Goal: Task Accomplishment & Management: Manage account settings

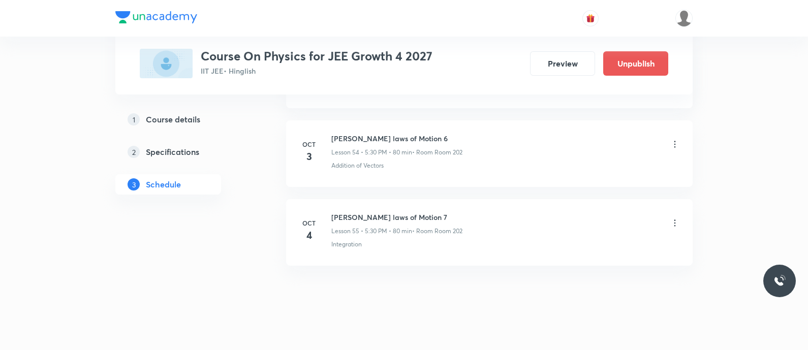
click at [674, 218] on icon at bounding box center [675, 223] width 10 height 10
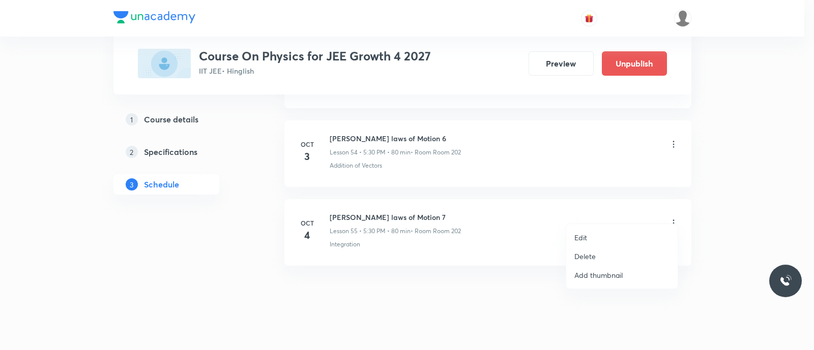
click at [361, 254] on div at bounding box center [407, 175] width 814 height 350
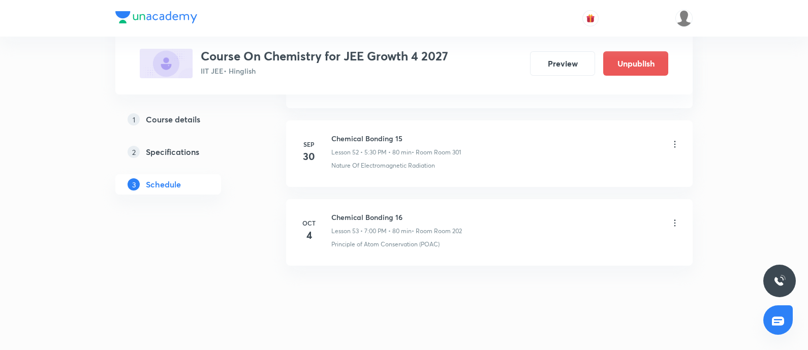
click at [674, 218] on icon at bounding box center [675, 223] width 10 height 10
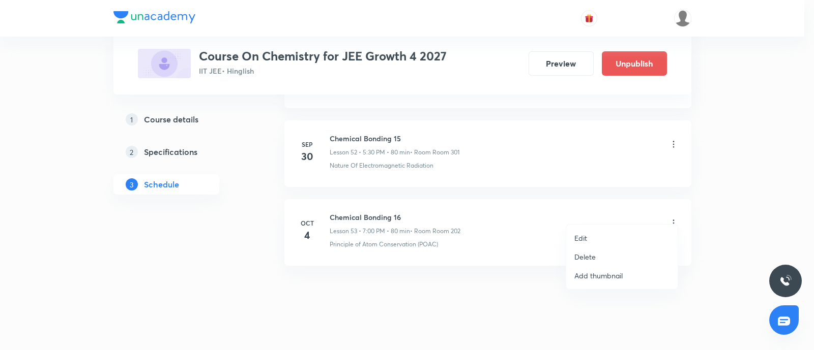
click at [590, 258] on p "Delete" at bounding box center [584, 257] width 21 height 11
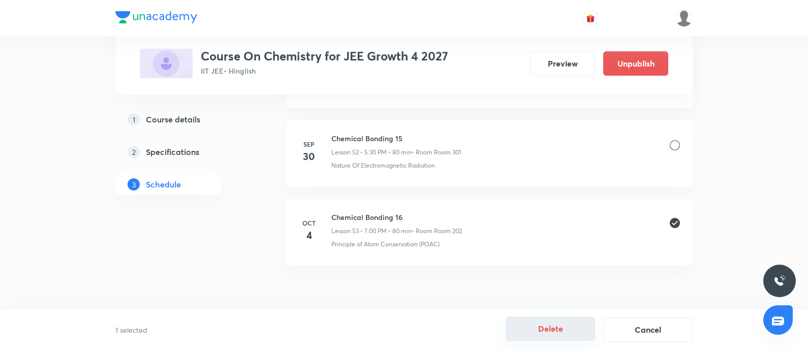
click at [555, 331] on button "Delete" at bounding box center [550, 329] width 89 height 24
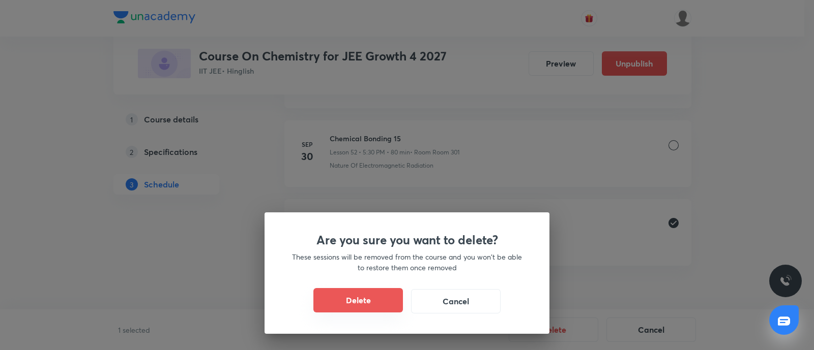
click at [365, 302] on button "Delete" at bounding box center [357, 300] width 89 height 24
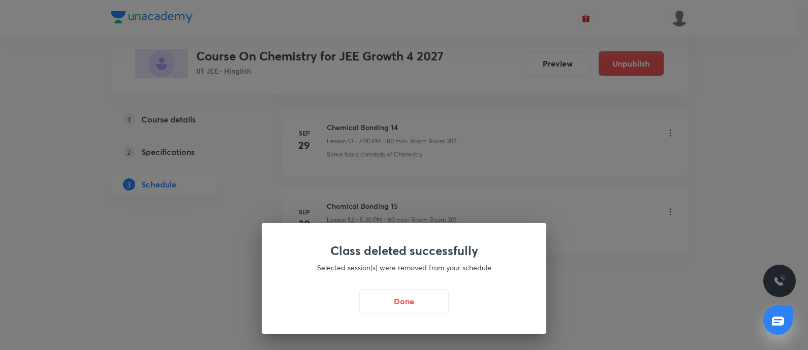
scroll to position [4617, 0]
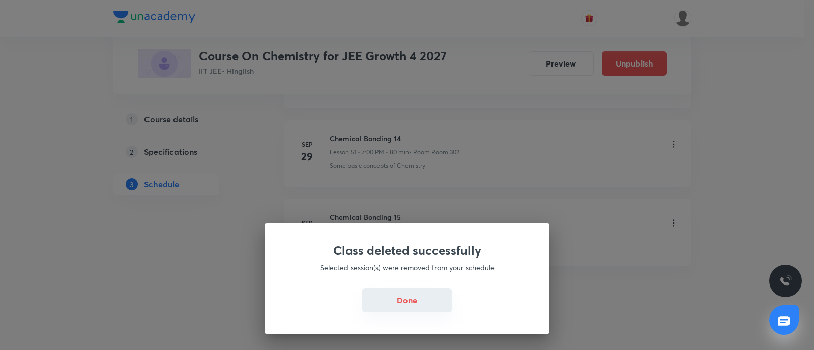
click at [410, 299] on button "Done" at bounding box center [406, 300] width 89 height 24
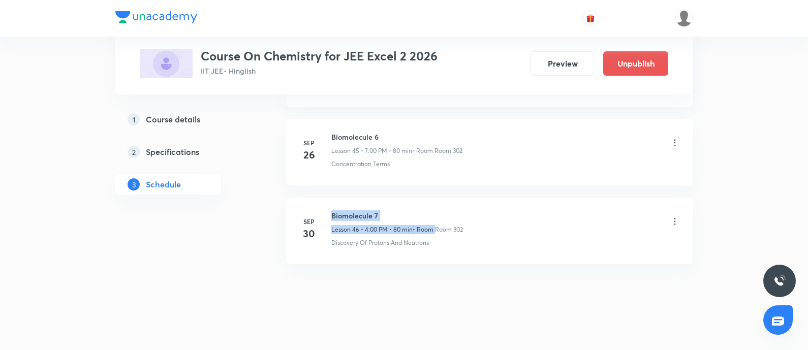
drag, startPoint x: 330, startPoint y: 201, endPoint x: 436, endPoint y: 213, distance: 106.4
click at [436, 213] on div "Sep 30 Biomolecule 7 Lesson 46 • 4:00 PM • 80 min • Room Room 302 Discovery Of …" at bounding box center [489, 229] width 381 height 37
click at [397, 171] on li "Sep 26 Biomolecule 6 Lesson 45 • 7:00 PM • 80 min • Room Room 302 Concentration…" at bounding box center [489, 152] width 407 height 67
drag, startPoint x: 330, startPoint y: 203, endPoint x: 390, endPoint y: 209, distance: 60.3
click at [390, 211] on div "Sep 30 Biomolecule 7 Lesson 46 • 4:00 PM • 80 min • Room Room 302 Discovery Of …" at bounding box center [489, 229] width 381 height 37
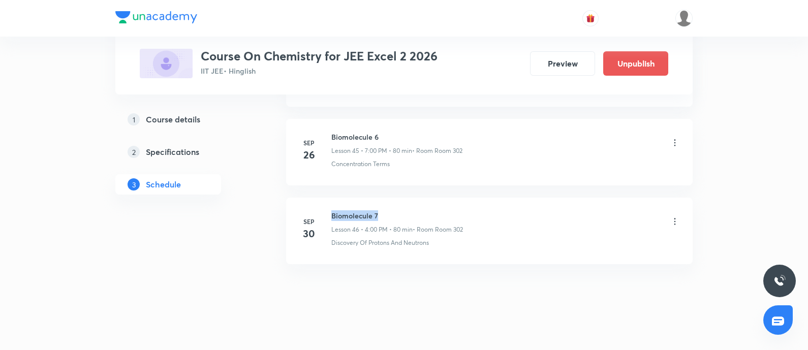
copy h6 "Biomolecule 7"
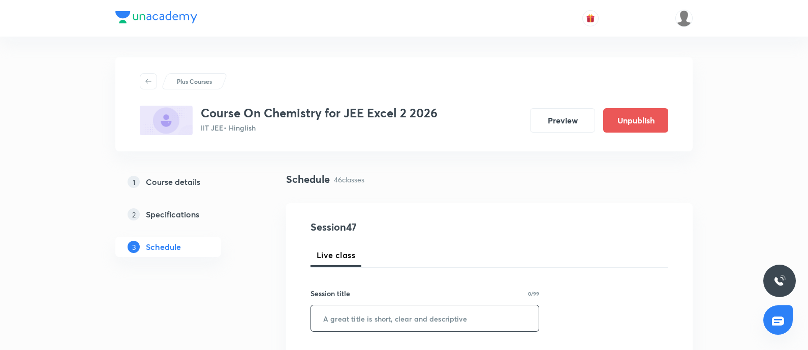
click at [347, 310] on input "text" at bounding box center [425, 319] width 228 height 26
paste input "Biomolecule 7"
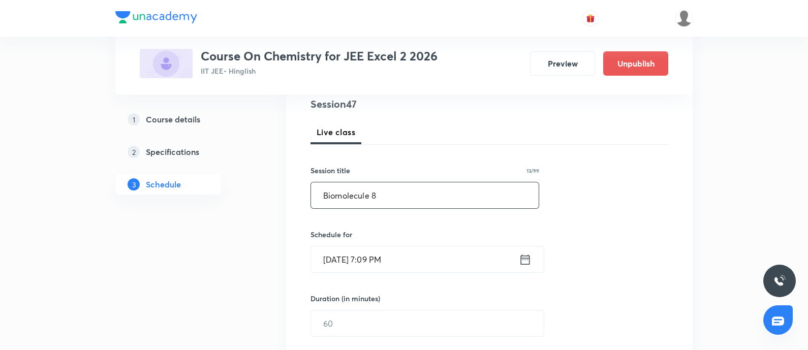
scroll to position [150, 0]
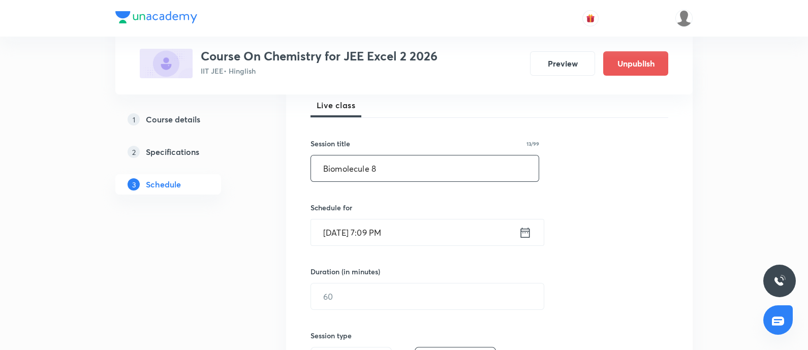
type input "Biomolecule 8"
click at [417, 242] on input "Oct 4, 2025, 7:09 PM" at bounding box center [415, 233] width 208 height 26
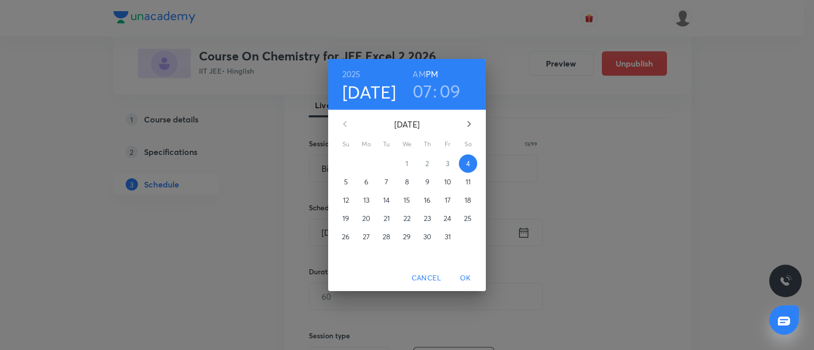
click at [455, 93] on h3 "09" at bounding box center [449, 90] width 21 height 21
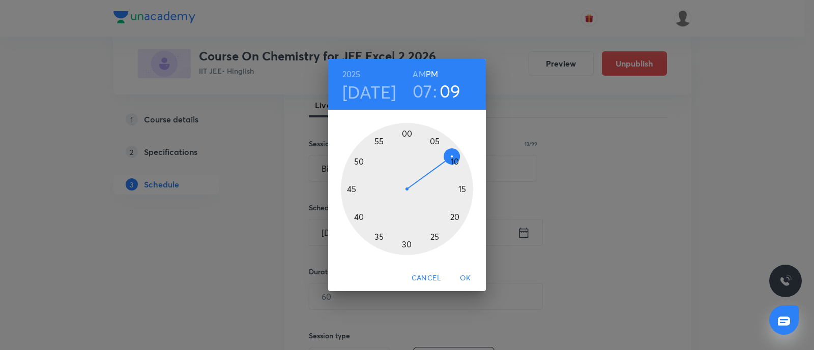
click at [454, 163] on div at bounding box center [407, 189] width 132 height 132
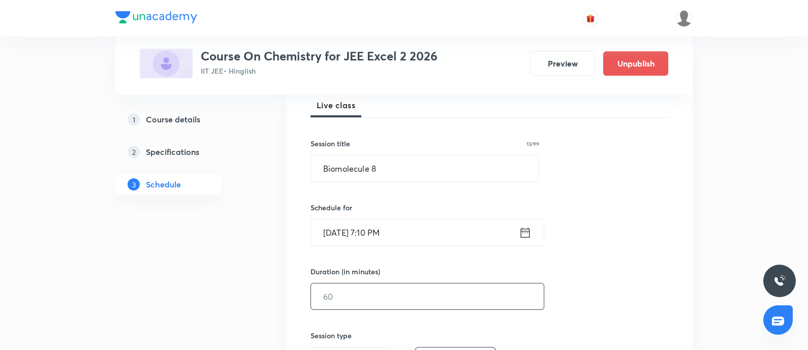
click at [351, 284] on input "text" at bounding box center [427, 297] width 233 height 26
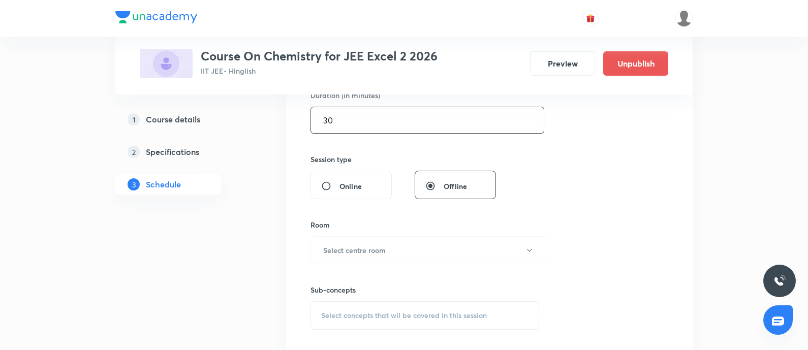
scroll to position [337, 0]
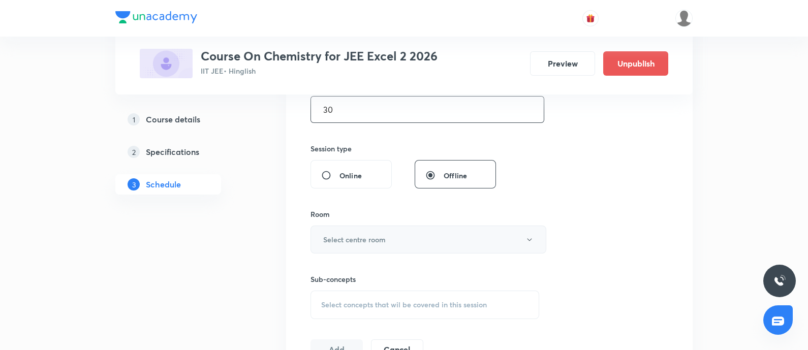
type input "30"
click at [339, 244] on h6 "Select centre room" at bounding box center [354, 239] width 63 height 11
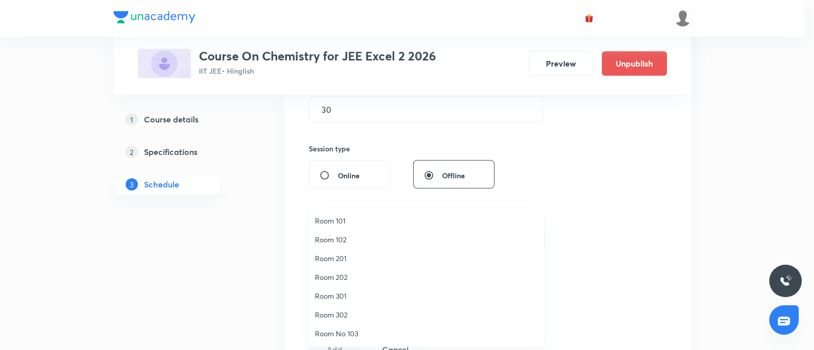
click at [346, 276] on span "Room 202" at bounding box center [426, 277] width 223 height 11
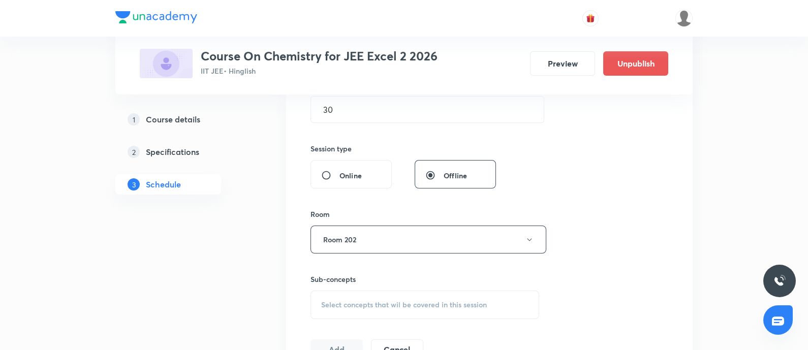
click at [386, 304] on span "Select concepts that wil be covered in this session" at bounding box center [404, 305] width 166 height 8
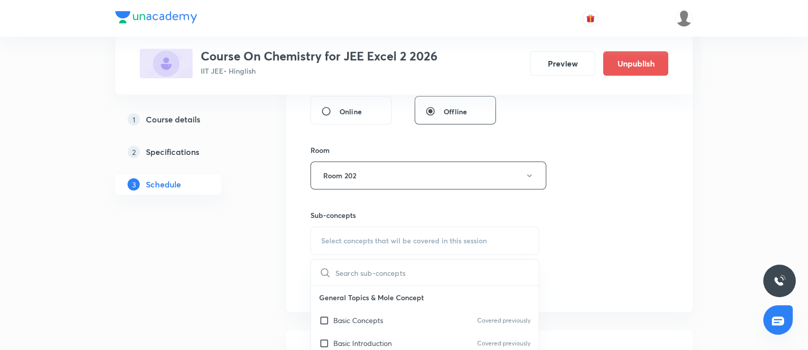
scroll to position [429, 0]
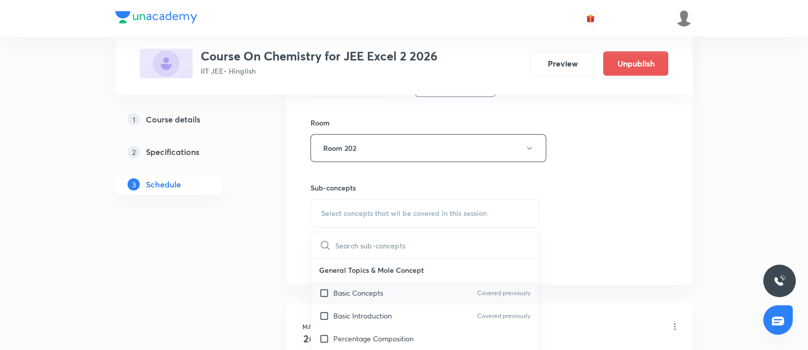
click at [376, 291] on p "Basic Concepts" at bounding box center [359, 293] width 50 height 11
checkbox input "true"
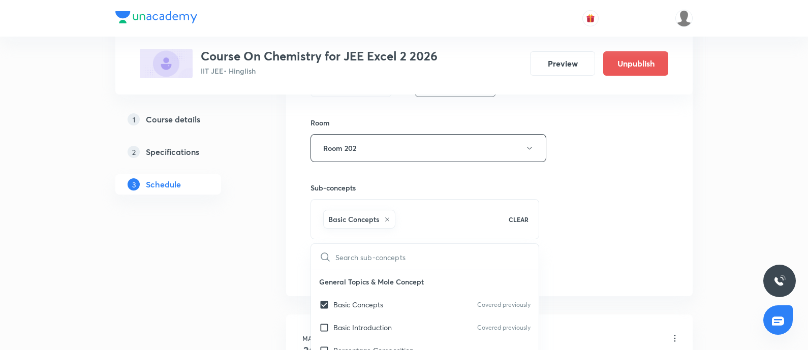
click at [634, 219] on div "Session 47 Live class Session title 13/99 Biomolecule 8 ​ Schedule for Oct 4, 2…" at bounding box center [490, 35] width 358 height 489
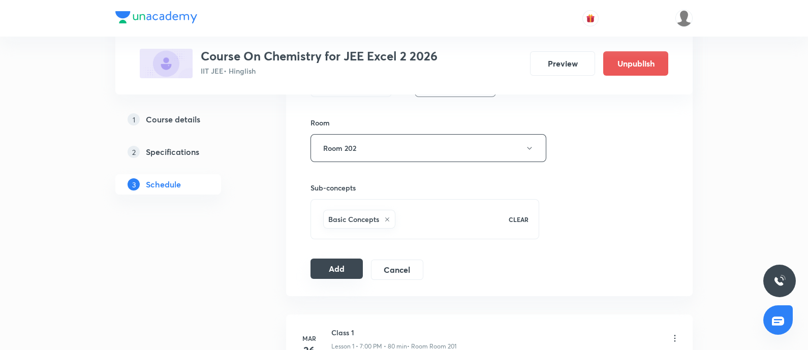
click at [319, 274] on button "Add" at bounding box center [337, 269] width 52 height 20
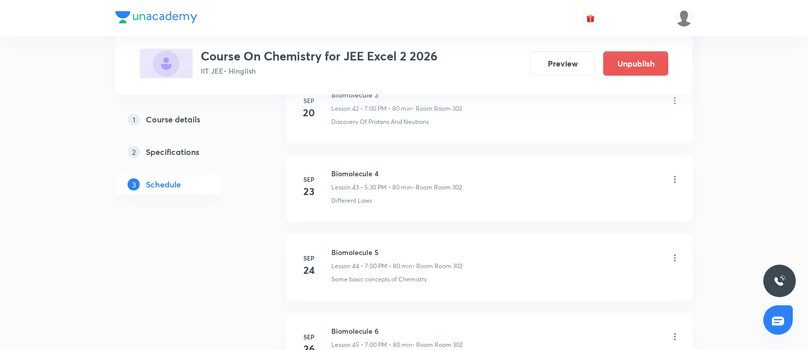
scroll to position [3693, 0]
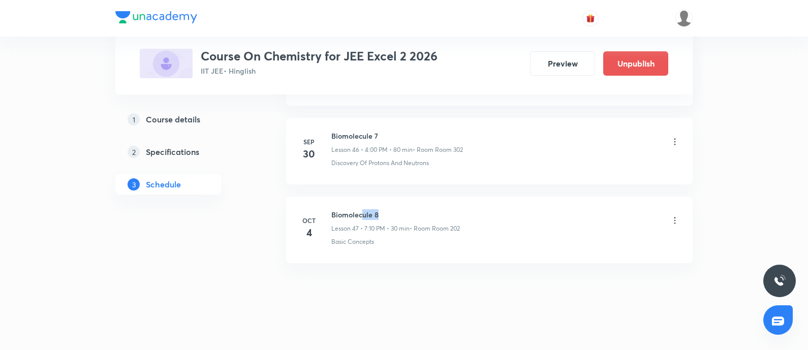
drag, startPoint x: 361, startPoint y: 204, endPoint x: 407, endPoint y: 202, distance: 45.8
click at [407, 209] on h6 "Biomolecule 8" at bounding box center [396, 214] width 129 height 11
click at [675, 218] on icon at bounding box center [676, 221] width 2 height 7
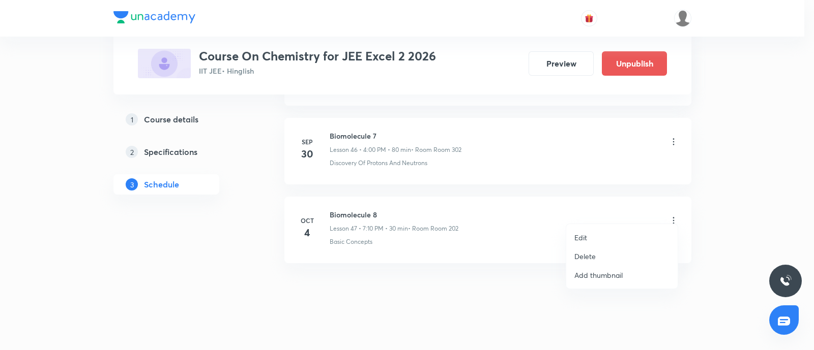
click at [614, 259] on li "Delete" at bounding box center [621, 256] width 111 height 19
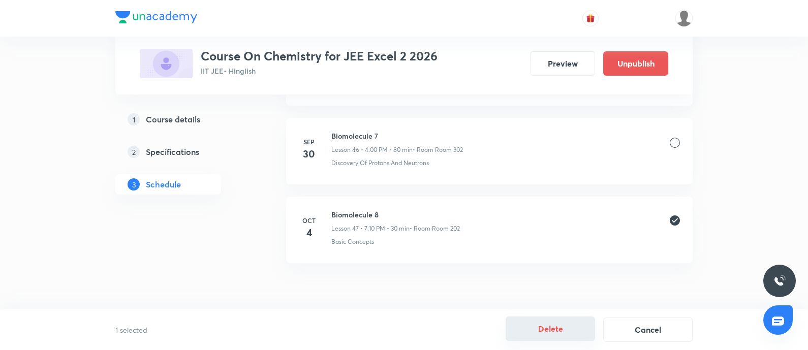
click at [557, 329] on button "Delete" at bounding box center [550, 329] width 89 height 24
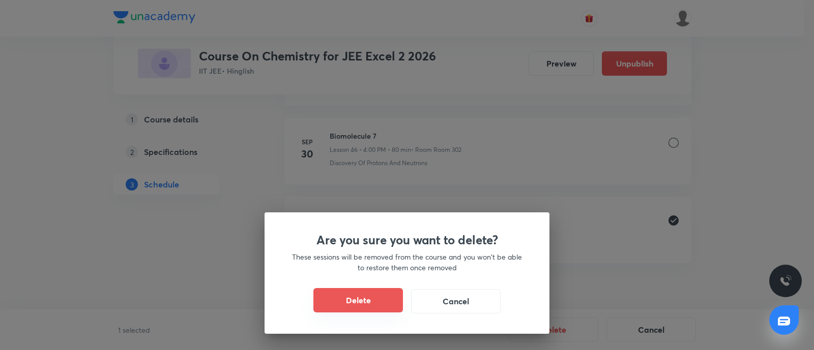
click at [393, 303] on button "Delete" at bounding box center [357, 300] width 89 height 24
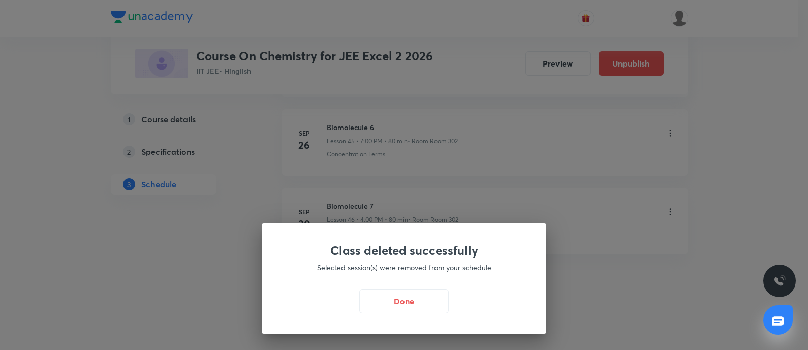
scroll to position [3614, 0]
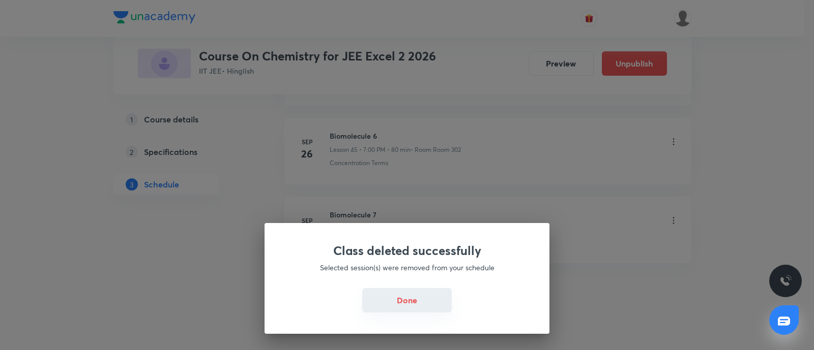
click at [404, 302] on button "Done" at bounding box center [406, 300] width 89 height 24
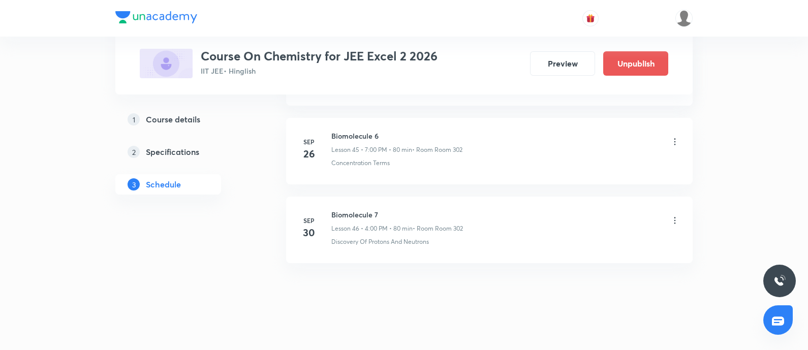
click at [360, 200] on li "Sep 30 Biomolecule 7 Lesson 46 • 4:00 PM • 80 min • Room Room 302 Discovery Of …" at bounding box center [489, 230] width 407 height 67
click at [497, 197] on li "Sep 30 Biomolecule 7 Lesson 46 • 4:00 PM • 80 min • Room Room 302 Discovery Of …" at bounding box center [489, 230] width 407 height 67
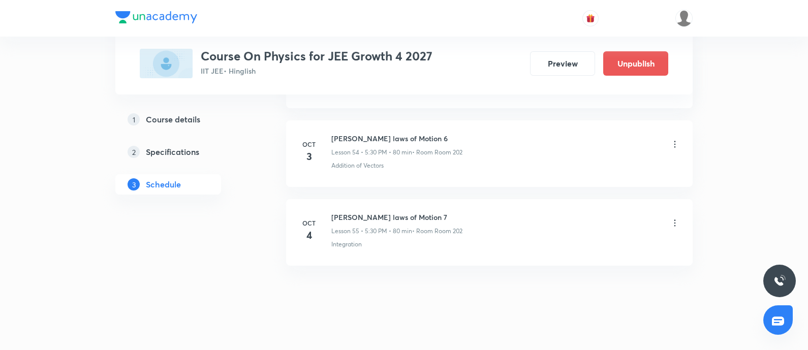
click at [673, 218] on icon at bounding box center [675, 223] width 10 height 10
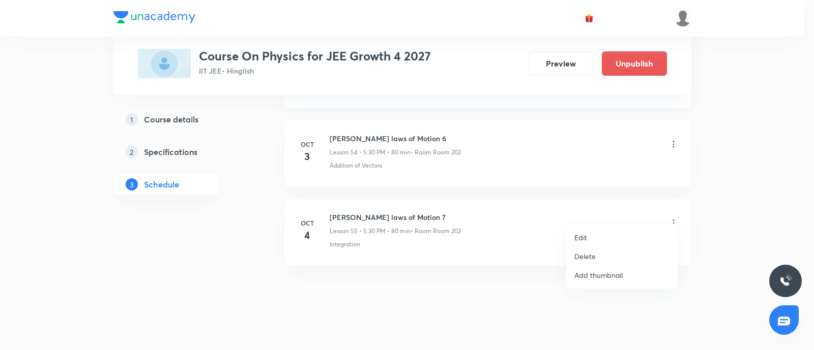
drag, startPoint x: 489, startPoint y: 287, endPoint x: 810, endPoint y: 192, distance: 335.1
click at [808, 192] on div at bounding box center [407, 175] width 814 height 350
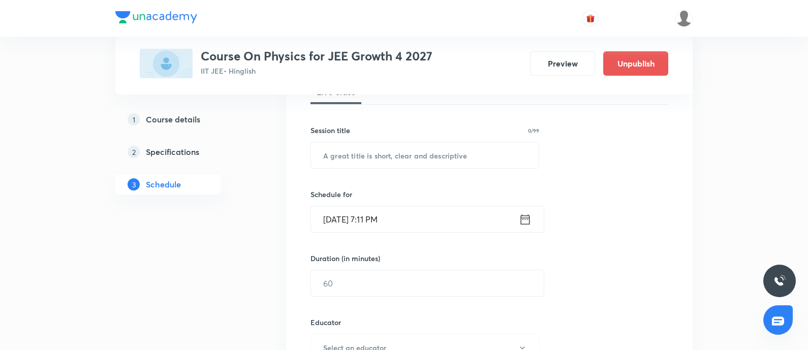
scroll to position [63, 0]
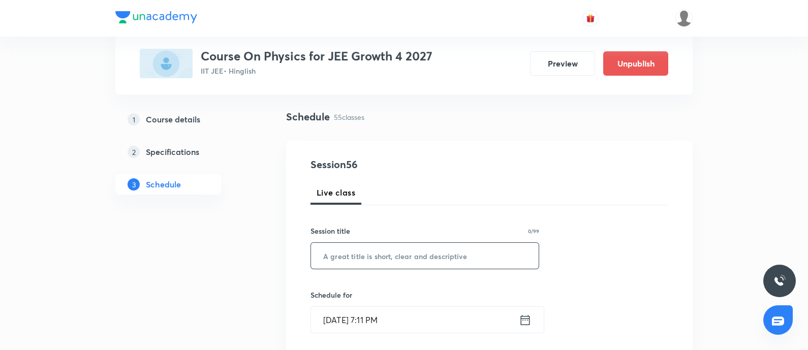
click at [371, 247] on input "text" at bounding box center [425, 256] width 228 height 26
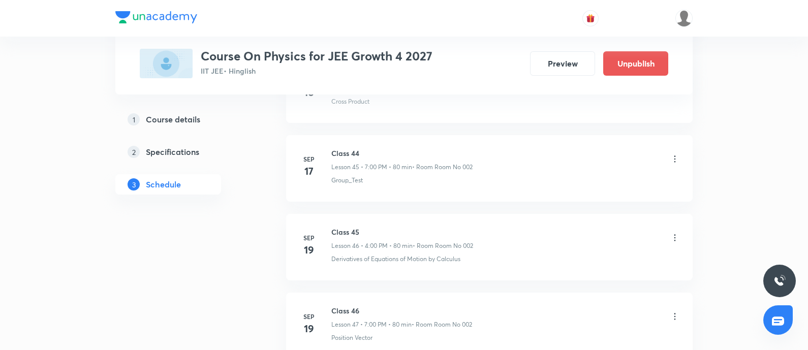
scroll to position [4854, 0]
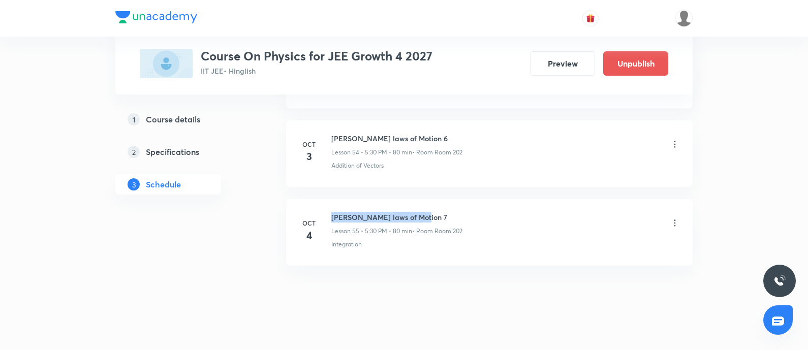
drag, startPoint x: 332, startPoint y: 205, endPoint x: 438, endPoint y: 196, distance: 106.1
click at [438, 199] on li "Oct 4 Newton's laws of Motion 7 Lesson 55 • 5:30 PM • 80 min • Room Room 202 In…" at bounding box center [489, 232] width 407 height 67
copy h6 "Newton's laws of Motion 7"
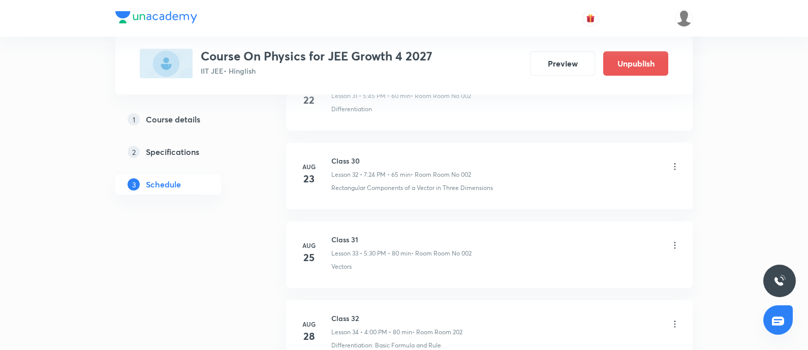
scroll to position [0, 0]
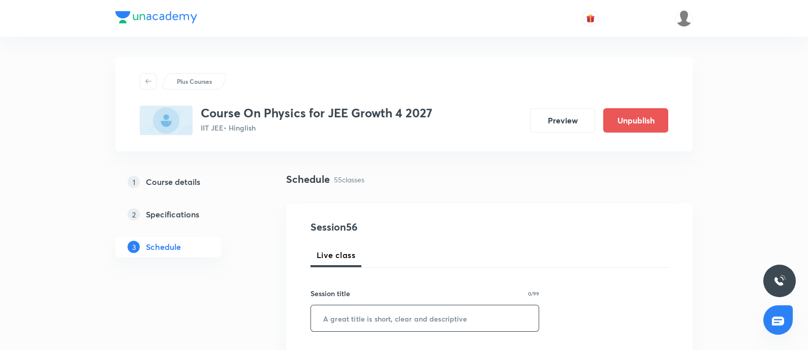
click at [343, 305] on div "​" at bounding box center [425, 318] width 229 height 27
paste input "Newton's laws of Motion 7"
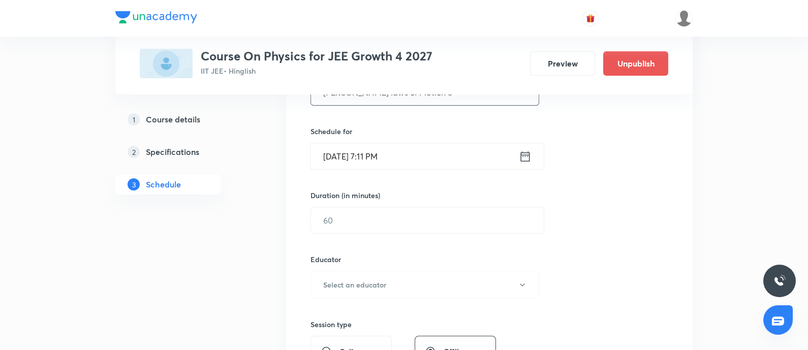
scroll to position [214, 0]
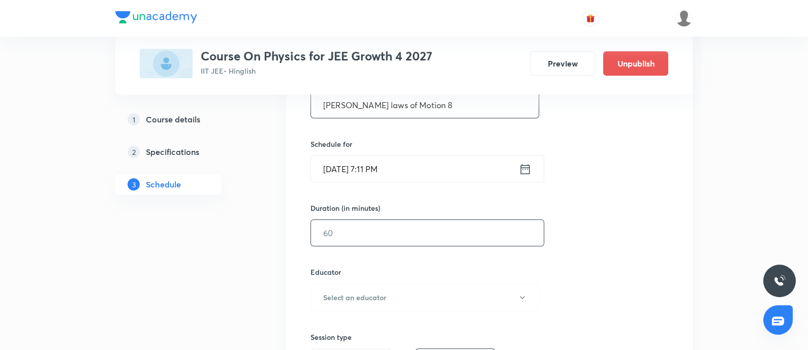
type input "Newton's laws of Motion 8"
click at [363, 243] on input "text" at bounding box center [427, 233] width 233 height 26
type input "30"
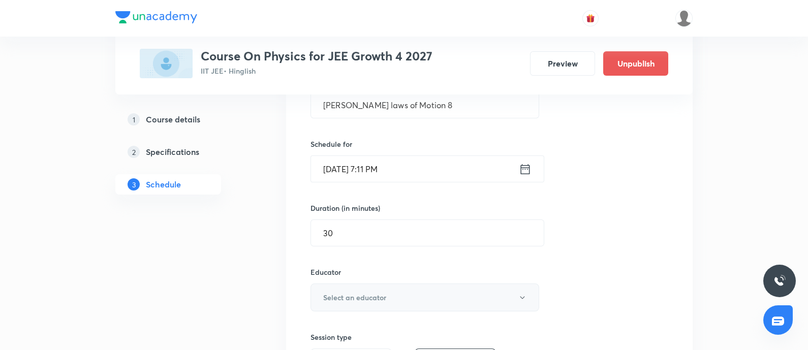
click at [414, 301] on button "Select an educator" at bounding box center [425, 298] width 229 height 28
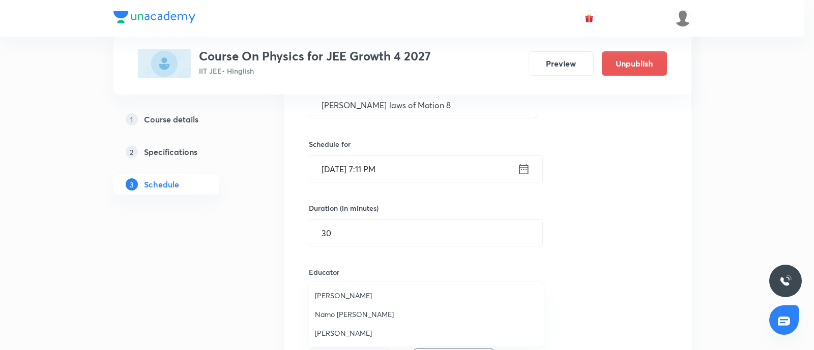
click at [336, 300] on span "Neil Joshi" at bounding box center [426, 295] width 223 height 11
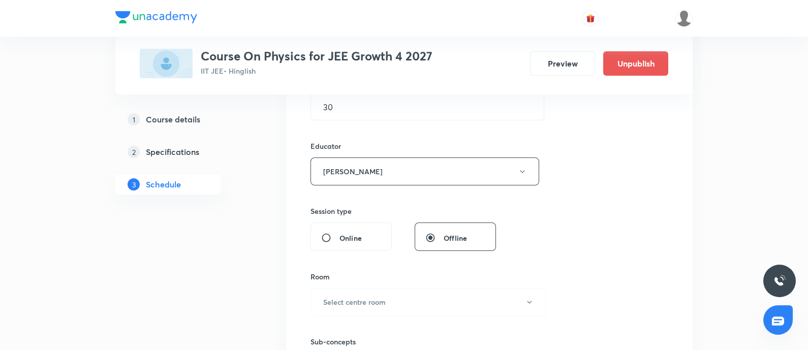
scroll to position [352, 0]
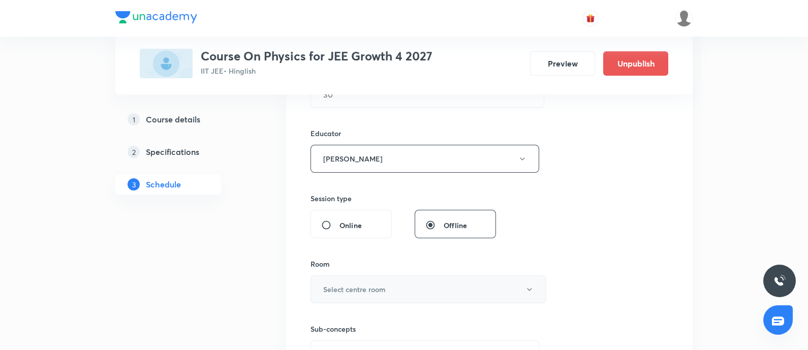
click at [389, 292] on button "Select centre room" at bounding box center [429, 290] width 236 height 28
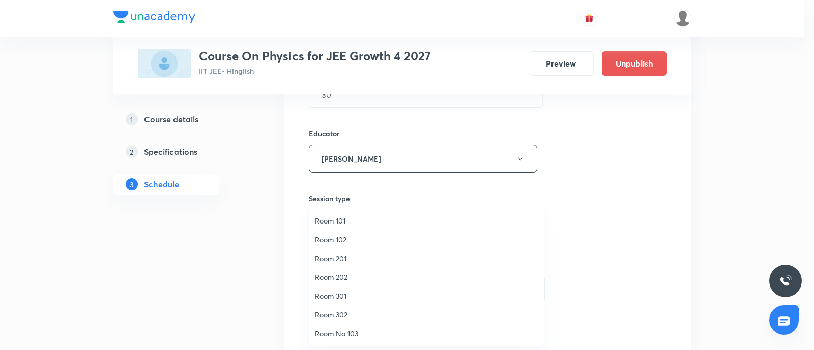
click at [344, 318] on span "Room 302" at bounding box center [426, 315] width 223 height 11
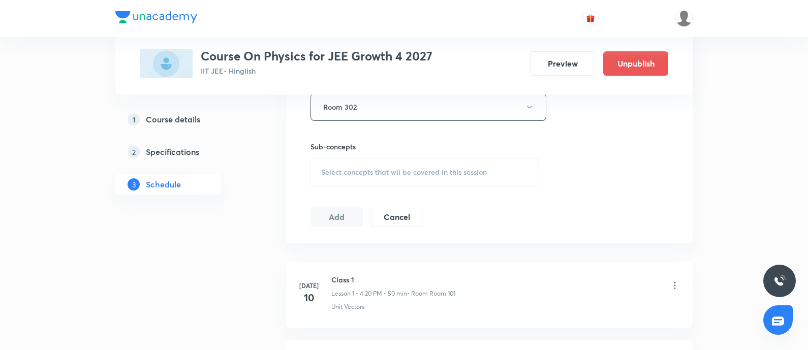
scroll to position [560, 0]
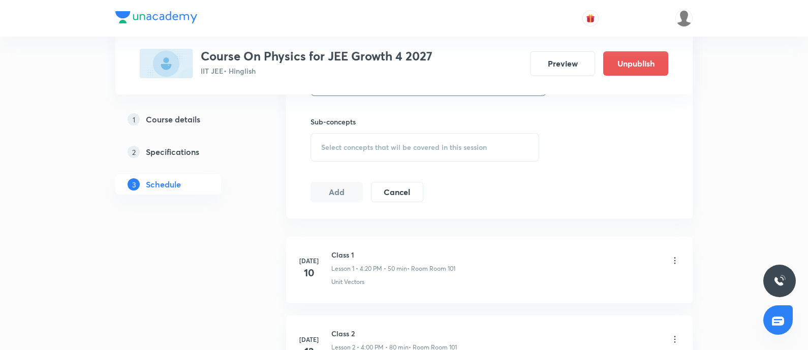
click at [415, 143] on span "Select concepts that wil be covered in this session" at bounding box center [404, 147] width 166 height 8
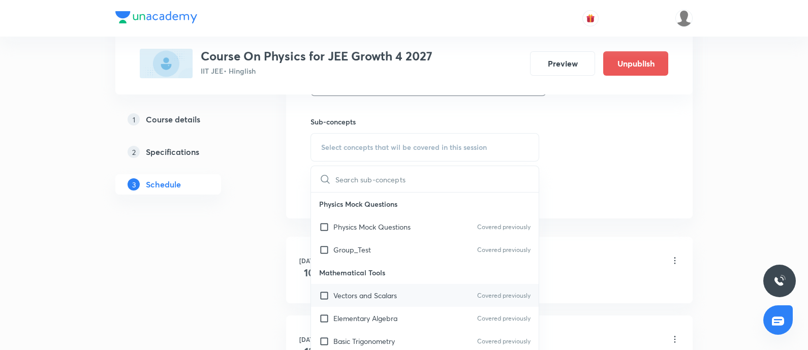
click at [332, 292] on input "checkbox" at bounding box center [326, 295] width 14 height 11
checkbox input "true"
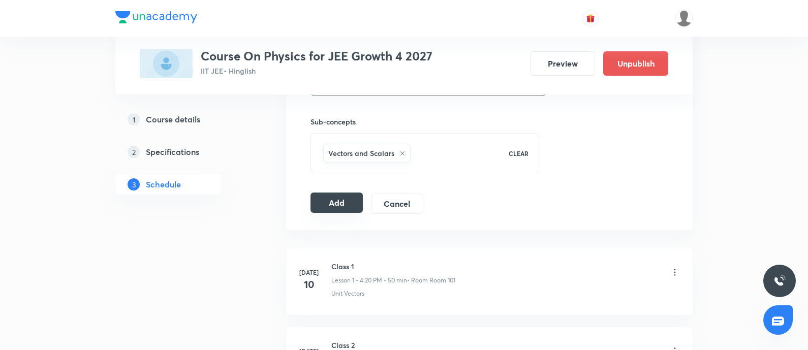
click at [344, 207] on button "Add" at bounding box center [337, 203] width 52 height 20
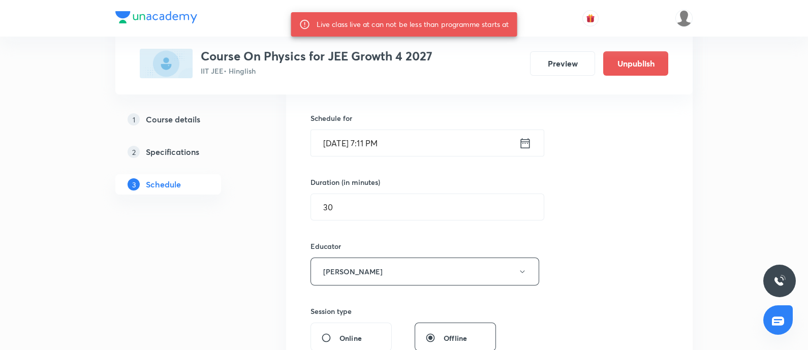
scroll to position [227, 0]
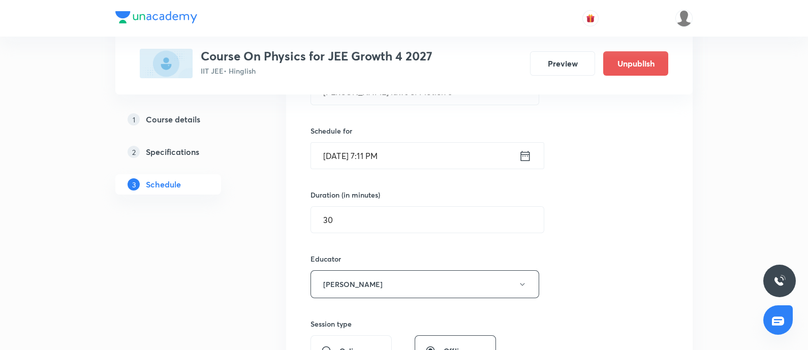
click at [430, 143] on input "Oct 4, 2025, 7:11 PM" at bounding box center [415, 156] width 208 height 26
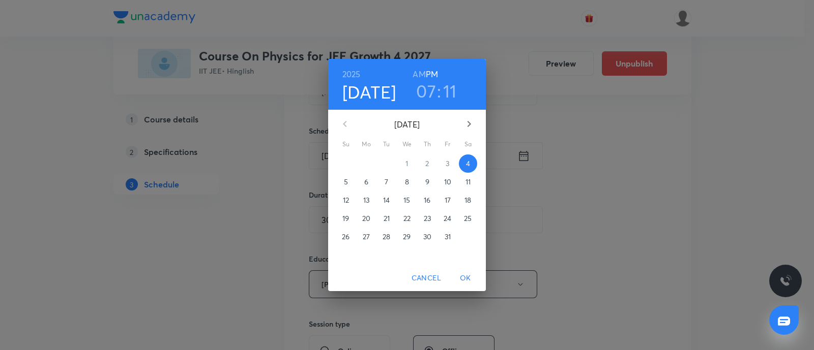
click at [455, 84] on h3 "11" at bounding box center [450, 90] width 14 height 21
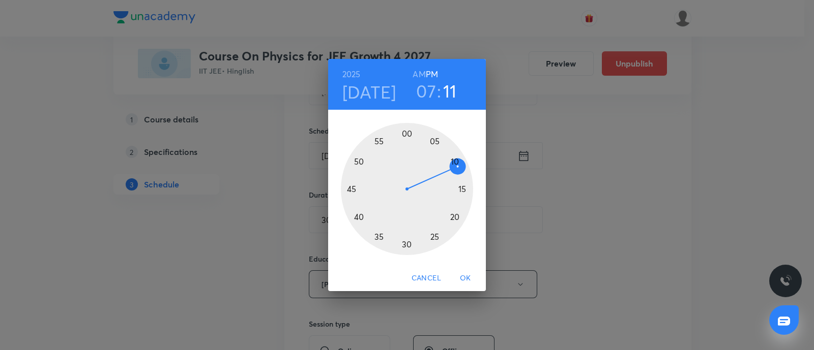
click at [459, 172] on div at bounding box center [407, 189] width 132 height 132
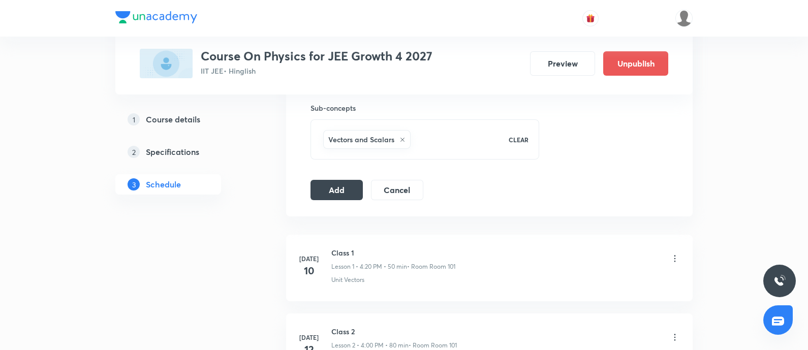
scroll to position [555, 0]
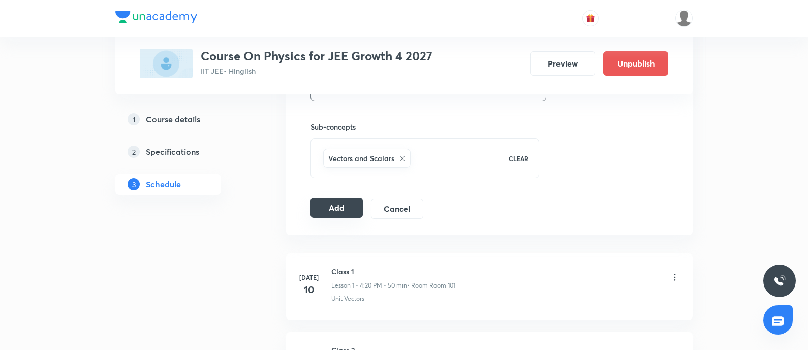
click at [353, 212] on button "Add" at bounding box center [337, 208] width 52 height 20
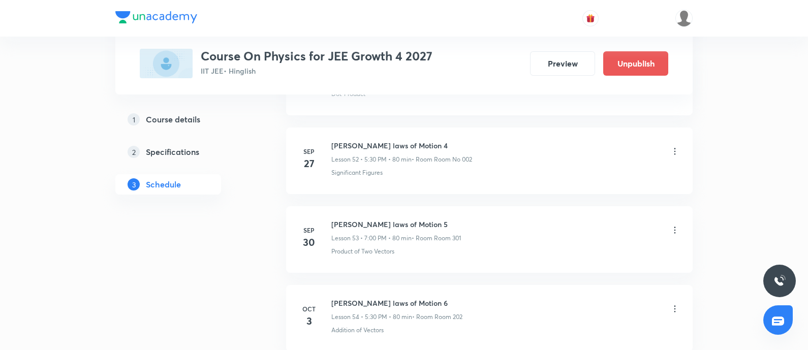
scroll to position [4864, 0]
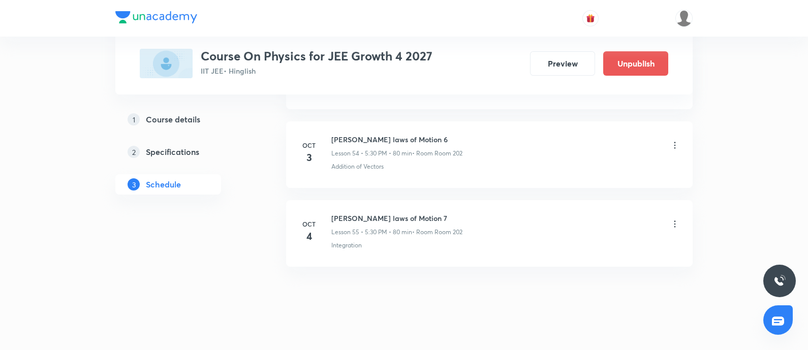
click at [348, 213] on h6 "Newton's laws of Motion 7" at bounding box center [397, 218] width 131 height 11
drag, startPoint x: 333, startPoint y: 207, endPoint x: 440, endPoint y: 205, distance: 107.3
click at [440, 213] on h6 "Newton's laws of Motion 7" at bounding box center [397, 218] width 131 height 11
click at [414, 213] on h6 "Newton's laws of Motion 7" at bounding box center [397, 218] width 131 height 11
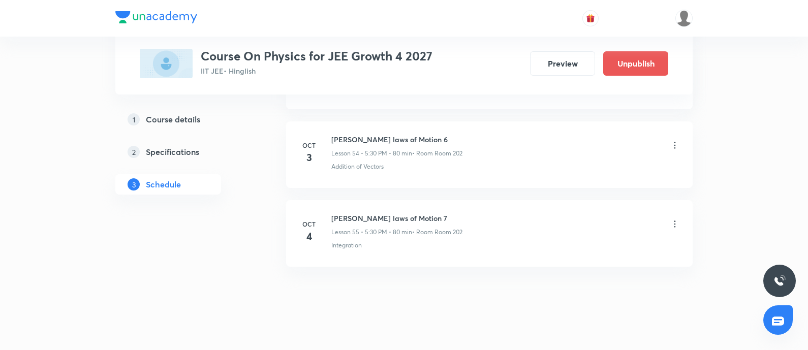
click at [414, 213] on h6 "Newton's laws of Motion 7" at bounding box center [397, 218] width 131 height 11
drag, startPoint x: 372, startPoint y: 202, endPoint x: 440, endPoint y: 197, distance: 68.3
click at [440, 200] on li "Oct 4 Newton's laws of Motion 7 Lesson 55 • 5:30 PM • 80 min • Room Room 202 In…" at bounding box center [489, 233] width 407 height 67
click at [577, 228] on div "Newton's laws of Motion 7 Lesson 55 • 5:30 PM • 80 min • Room Room 202 Integrat…" at bounding box center [506, 231] width 349 height 37
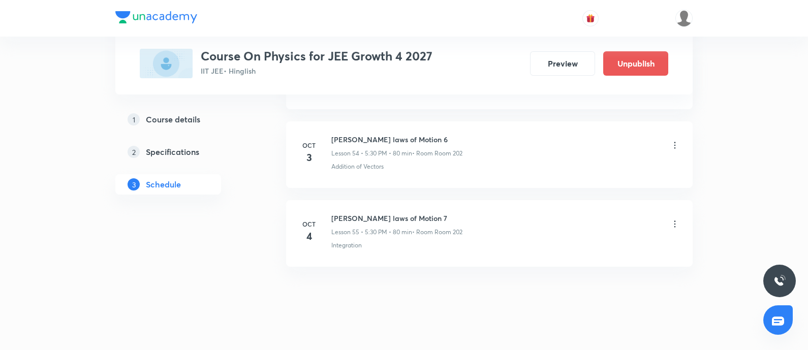
click at [577, 228] on div "Newton's laws of Motion 7 Lesson 55 • 5:30 PM • 80 min • Room Room 202 Integrat…" at bounding box center [506, 231] width 349 height 37
drag, startPoint x: 374, startPoint y: 206, endPoint x: 434, endPoint y: 204, distance: 60.0
click at [434, 213] on h6 "Newton's laws of Motion 7" at bounding box center [397, 218] width 131 height 11
drag, startPoint x: 332, startPoint y: 203, endPoint x: 440, endPoint y: 197, distance: 107.9
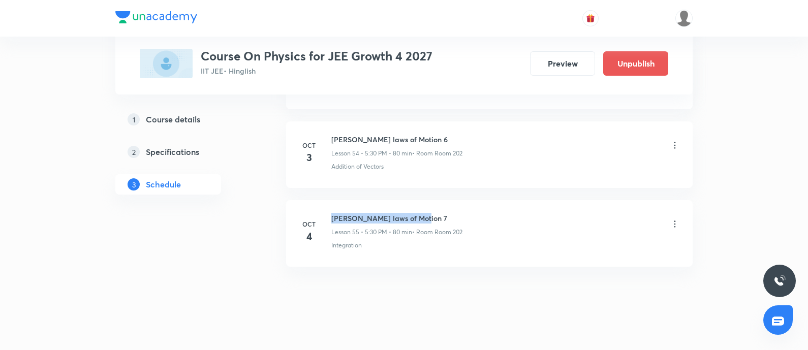
click at [440, 200] on li "Oct 4 Newton's laws of Motion 7 Lesson 55 • 5:30 PM • 80 min • Room Room 202 In…" at bounding box center [489, 233] width 407 height 67
click at [554, 245] on li "Oct 4 Newton's laws of Motion 7 Lesson 55 • 5:30 PM • 80 min • Room Room 202 In…" at bounding box center [489, 233] width 407 height 67
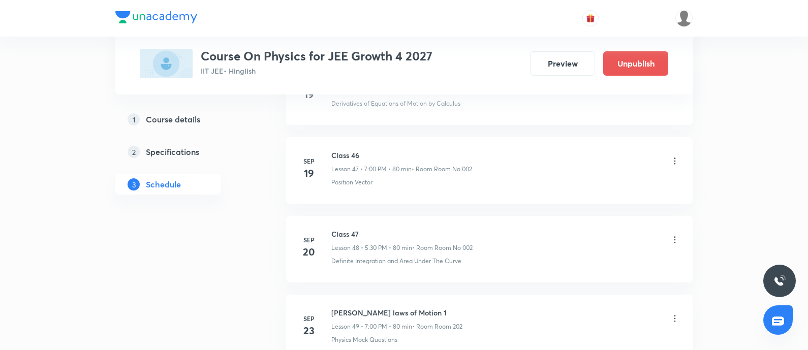
scroll to position [4385, 0]
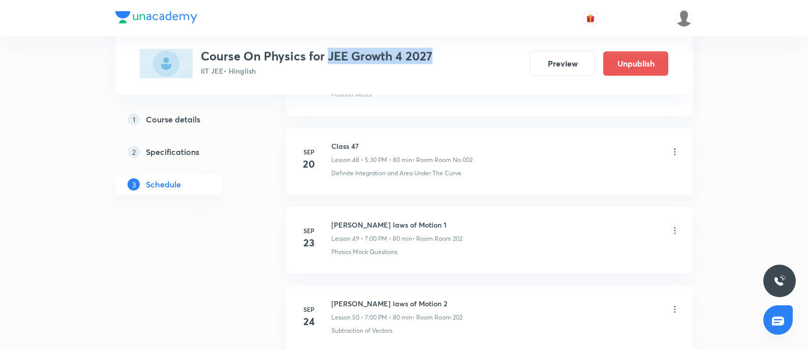
drag, startPoint x: 327, startPoint y: 57, endPoint x: 444, endPoint y: 47, distance: 117.4
click at [444, 47] on div "Plus Courses Course On Physics for JEE Growth 4 2027 IIT JEE • Hinglish Preview…" at bounding box center [404, 47] width 529 height 62
click at [464, 78] on div "Course On Physics for JEE Growth 4 2027 IIT JEE • Hinglish Preview Unpublish" at bounding box center [404, 63] width 529 height 29
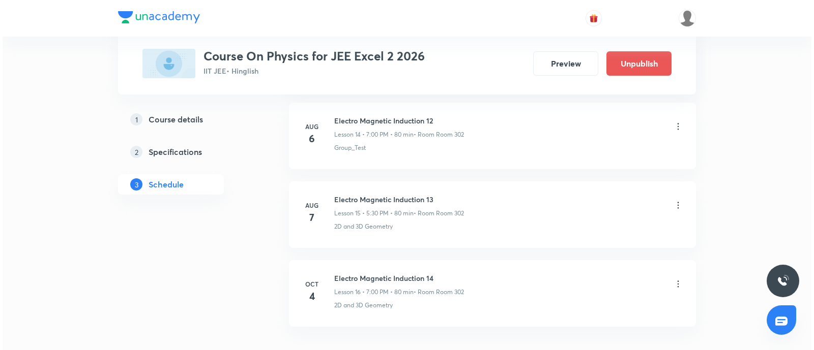
scroll to position [1721, 0]
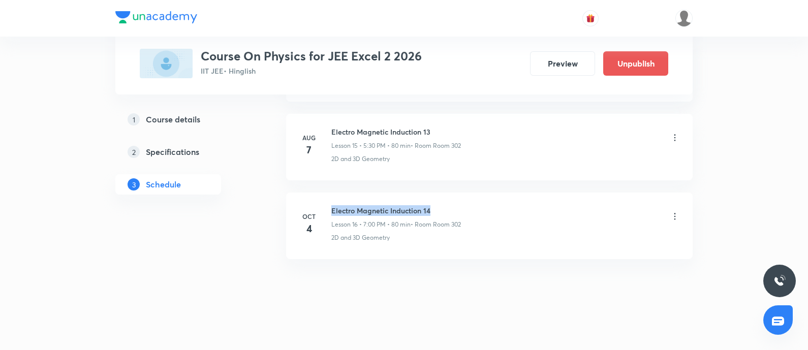
drag, startPoint x: 330, startPoint y: 202, endPoint x: 513, endPoint y: 199, distance: 183.6
click at [513, 199] on li "[DATE] Electro Magnetic Induction 14 Lesson 16 • 7:00 PM • 80 min • Room Room 3…" at bounding box center [489, 226] width 407 height 67
click at [676, 212] on icon at bounding box center [675, 217] width 10 height 10
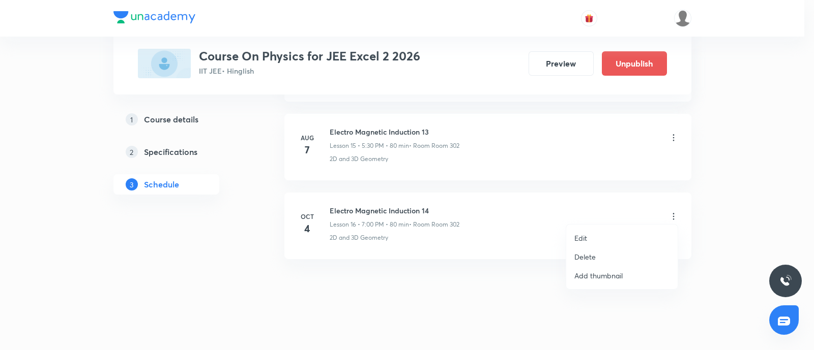
drag, startPoint x: 455, startPoint y: 294, endPoint x: 294, endPoint y: 82, distance: 265.7
click at [294, 82] on div at bounding box center [407, 175] width 814 height 350
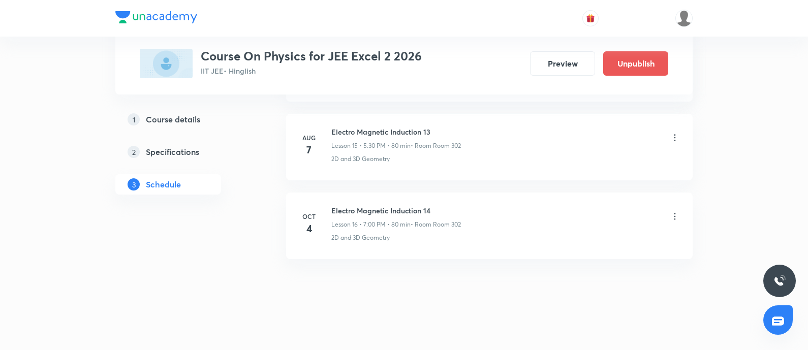
click at [672, 213] on icon at bounding box center [675, 217] width 10 height 10
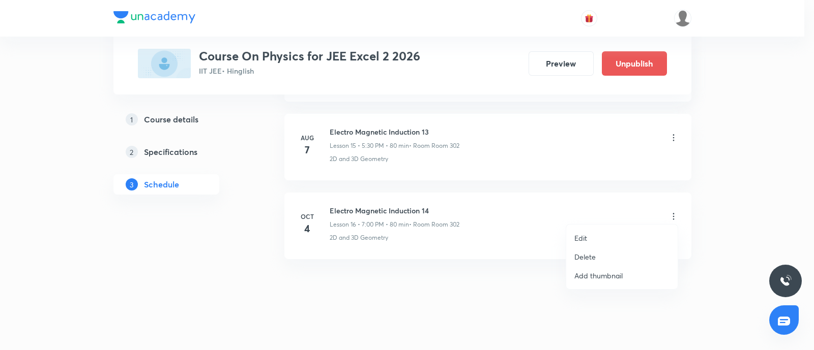
click at [604, 244] on li "Edit" at bounding box center [621, 238] width 111 height 19
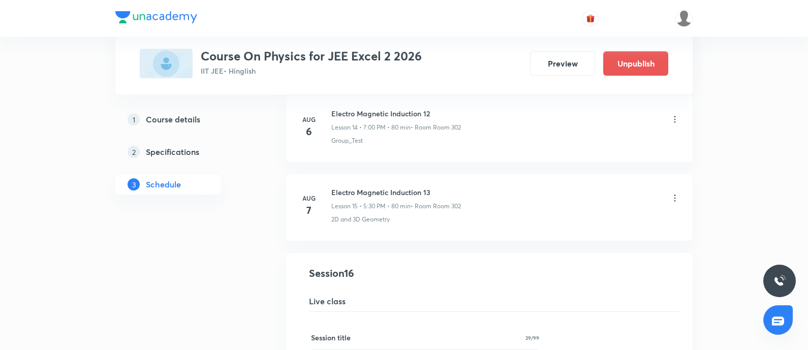
scroll to position [1139, 0]
drag, startPoint x: 807, startPoint y: 206, endPoint x: 812, endPoint y: 232, distance: 26.3
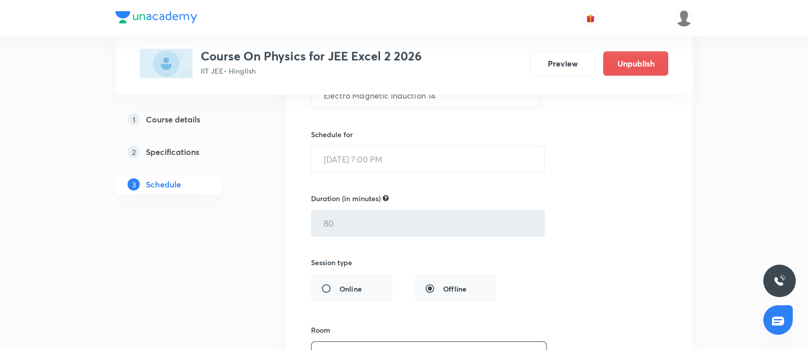
scroll to position [1414, 0]
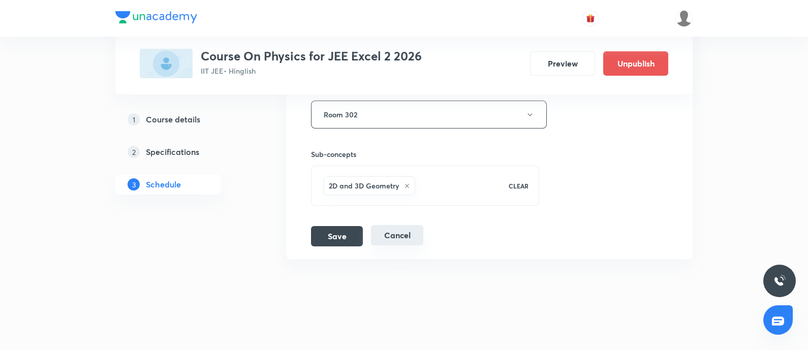
click at [387, 228] on button "Cancel" at bounding box center [397, 235] width 52 height 20
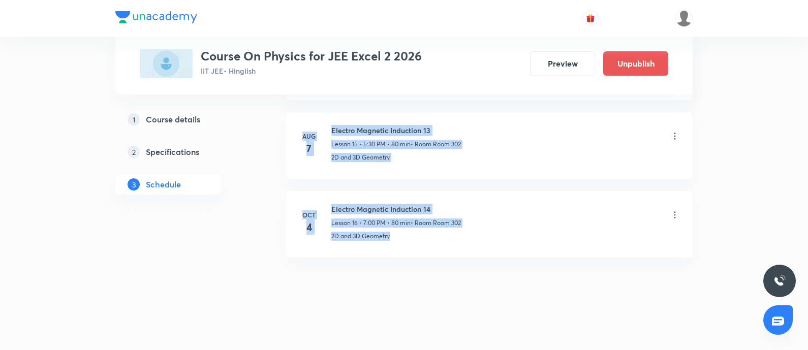
drag, startPoint x: 387, startPoint y: 228, endPoint x: 318, endPoint y: -49, distance: 286.2
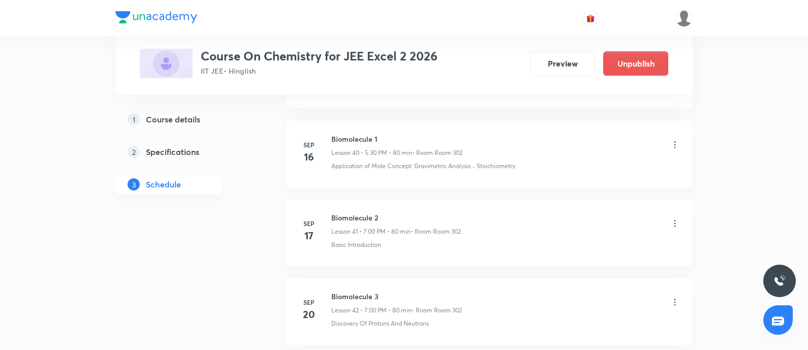
scroll to position [4081, 0]
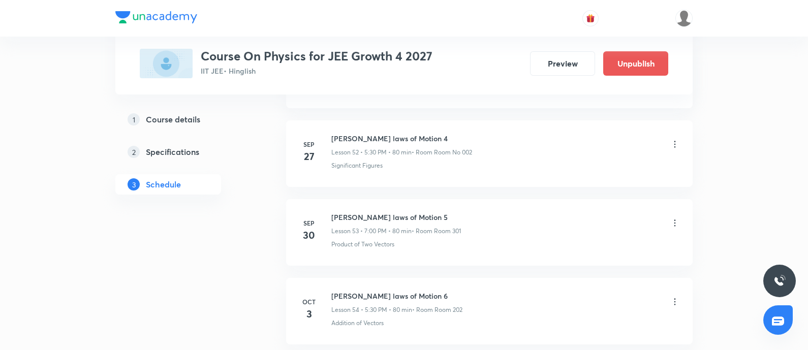
scroll to position [4854, 0]
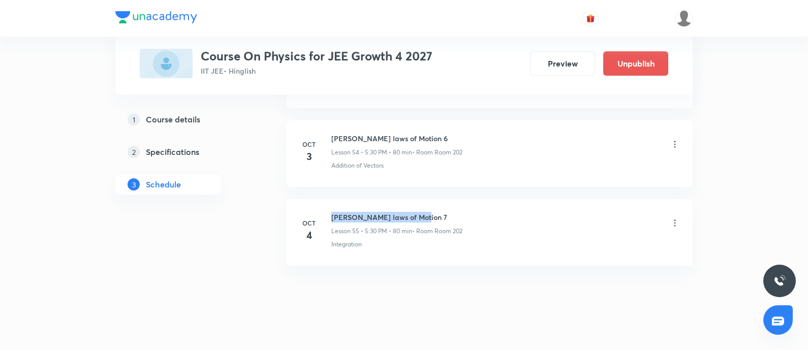
drag, startPoint x: 378, startPoint y: 200, endPoint x: 481, endPoint y: 195, distance: 102.9
click at [481, 199] on li "Oct 4 Newton's laws of Motion 7 Lesson 55 • 5:30 PM • 80 min • Room Room 202 In…" at bounding box center [489, 232] width 407 height 67
click at [503, 217] on div "Newton's laws of Motion 7 Lesson 55 • 5:30 PM • 80 min • Room Room 202" at bounding box center [506, 224] width 349 height 24
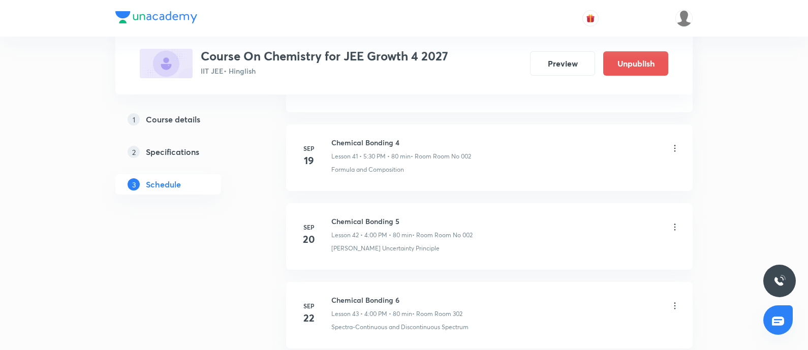
scroll to position [4617, 0]
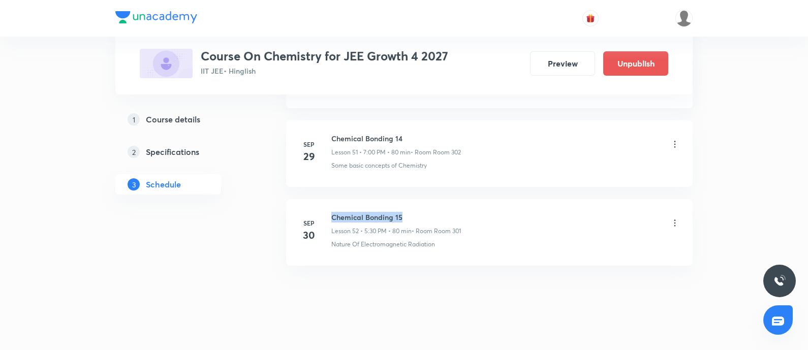
drag, startPoint x: 371, startPoint y: 194, endPoint x: 440, endPoint y: 189, distance: 69.3
click at [440, 199] on li "[DATE] Chemical Bonding 15 Lesson 52 • 5:30 PM • 80 min • Room Room 301 Nature …" at bounding box center [489, 232] width 407 height 67
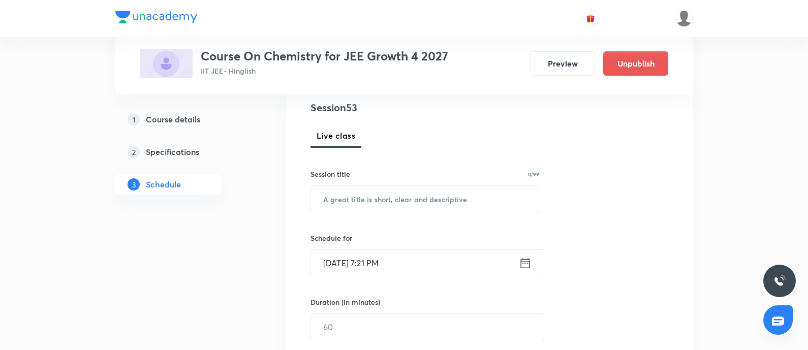
scroll to position [138, 0]
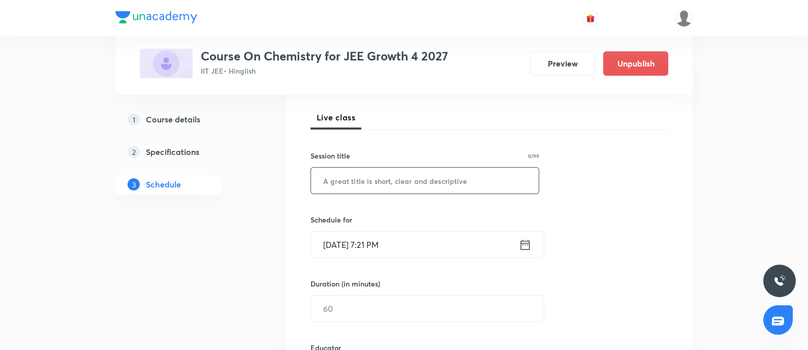
click at [374, 179] on input "text" at bounding box center [425, 181] width 228 height 26
paste input "Chemical Bonding 15"
type input "Chemical Bonding 16"
click at [417, 245] on input "[DATE] 7:21 PM" at bounding box center [415, 245] width 208 height 26
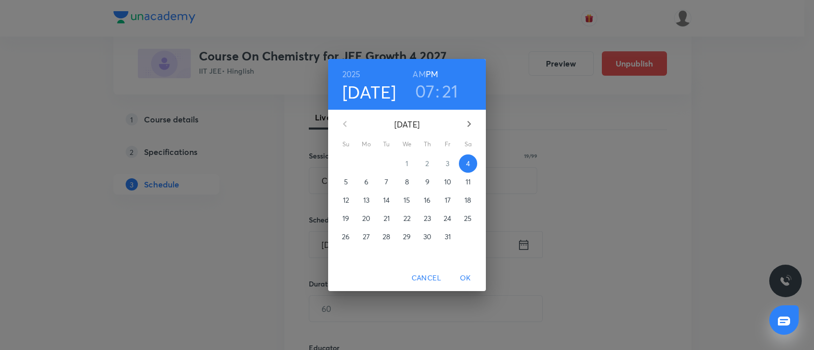
click at [451, 95] on h3 "21" at bounding box center [450, 90] width 16 height 21
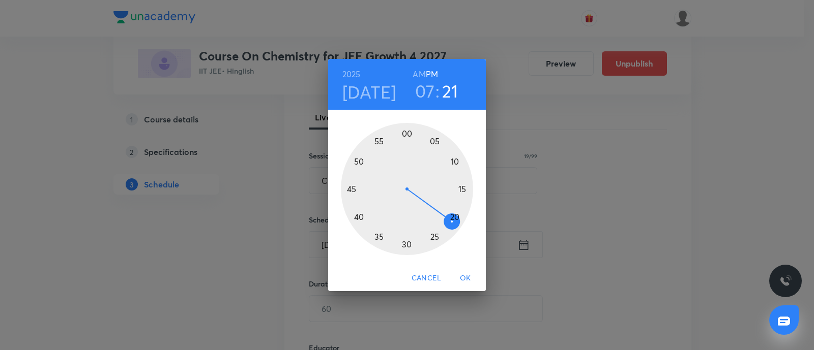
click at [349, 186] on div at bounding box center [407, 189] width 132 height 132
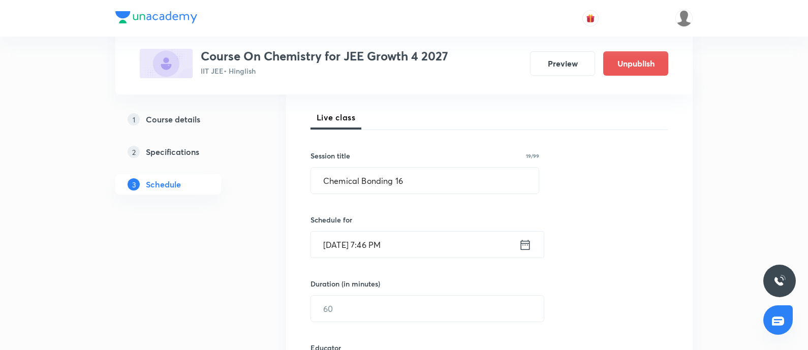
drag, startPoint x: 503, startPoint y: 286, endPoint x: 475, endPoint y: 293, distance: 28.7
click at [493, 288] on div "Session 53 Live class Session title 19/99 Chemical Bonding 16 ​ Schedule for [D…" at bounding box center [490, 353] width 358 height 543
click at [465, 296] on input "text" at bounding box center [427, 309] width 233 height 26
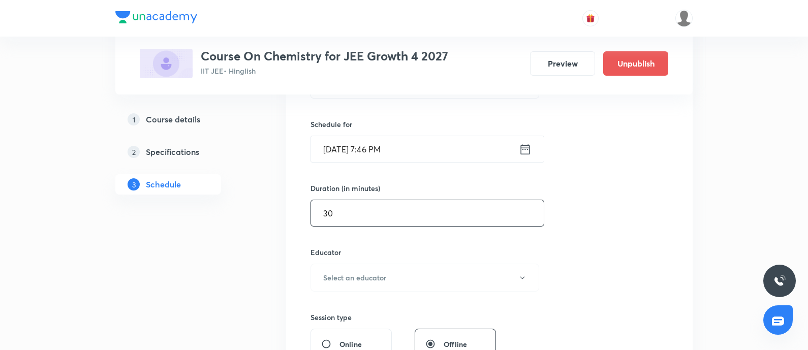
scroll to position [282, 0]
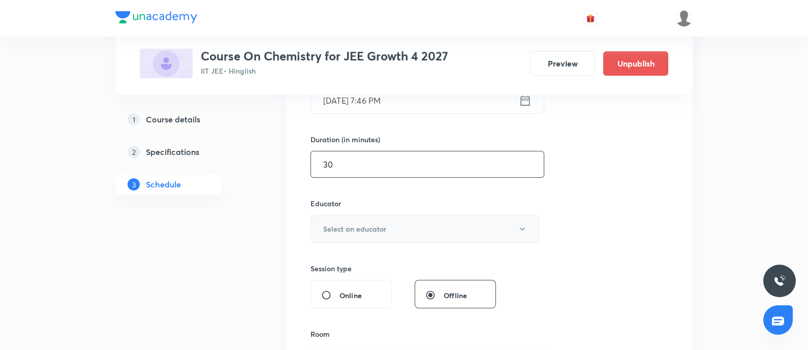
type input "30"
click at [376, 230] on h6 "Select an educator" at bounding box center [354, 229] width 63 height 11
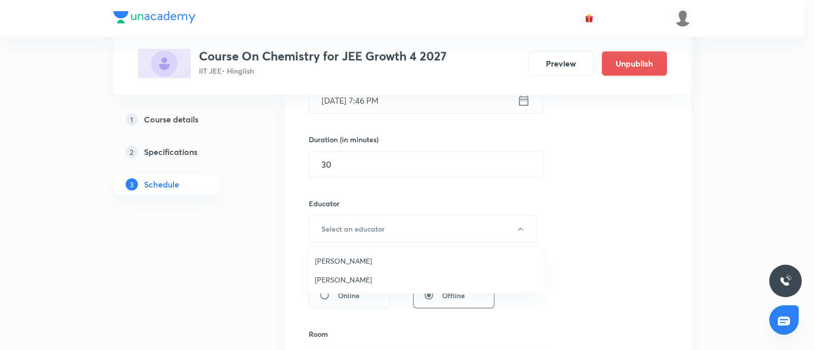
click at [332, 276] on span "[PERSON_NAME]" at bounding box center [426, 280] width 223 height 11
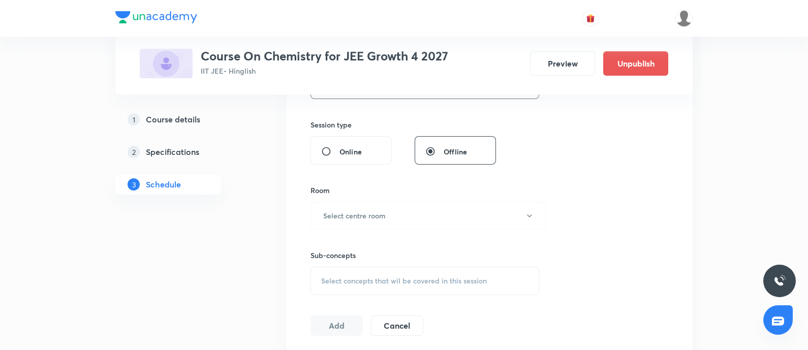
scroll to position [474, 0]
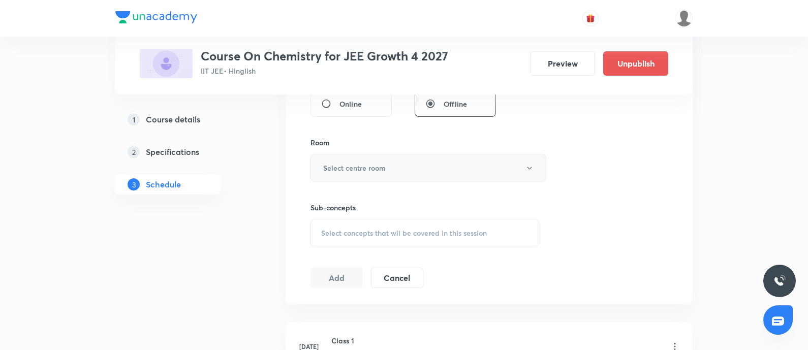
click at [358, 168] on h6 "Select centre room" at bounding box center [354, 168] width 63 height 11
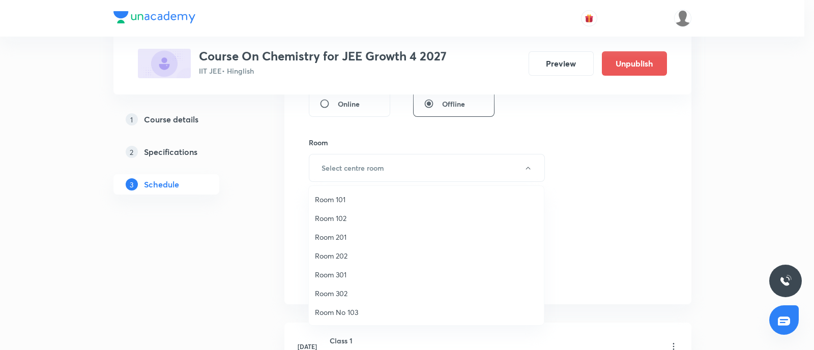
click at [341, 259] on span "Room 202" at bounding box center [426, 256] width 223 height 11
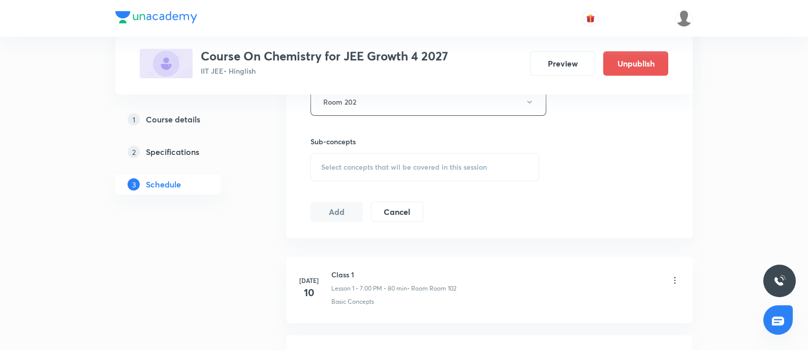
scroll to position [558, 0]
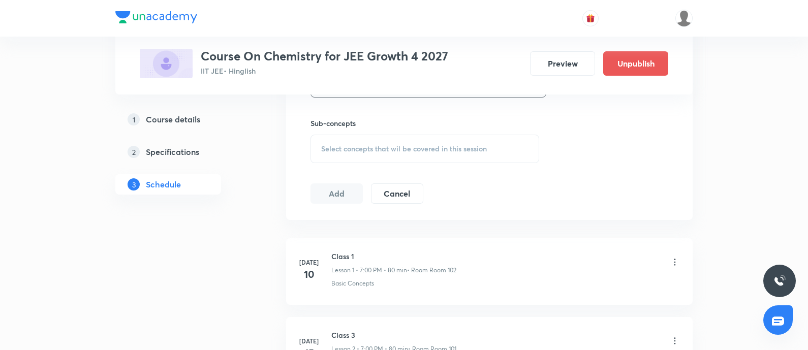
click at [374, 145] on span "Select concepts that wil be covered in this session" at bounding box center [404, 149] width 166 height 8
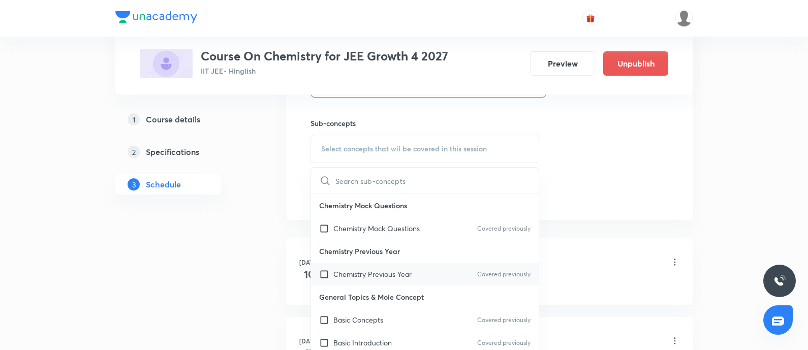
click at [350, 269] on p "Chemistry Previous Year" at bounding box center [373, 274] width 78 height 11
checkbox input "true"
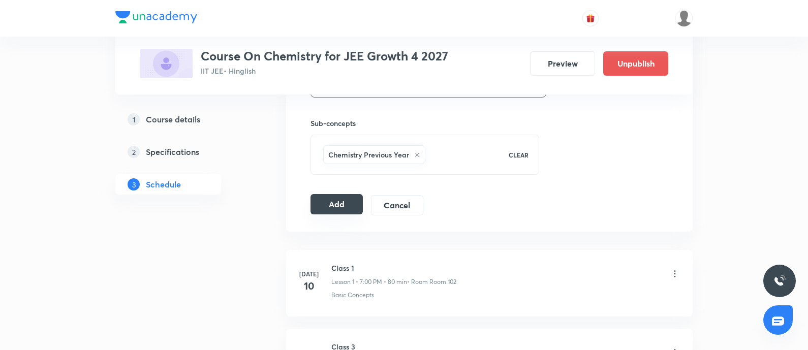
click at [336, 196] on button "Add" at bounding box center [337, 204] width 52 height 20
click at [336, 196] on button "Add" at bounding box center [337, 205] width 52 height 20
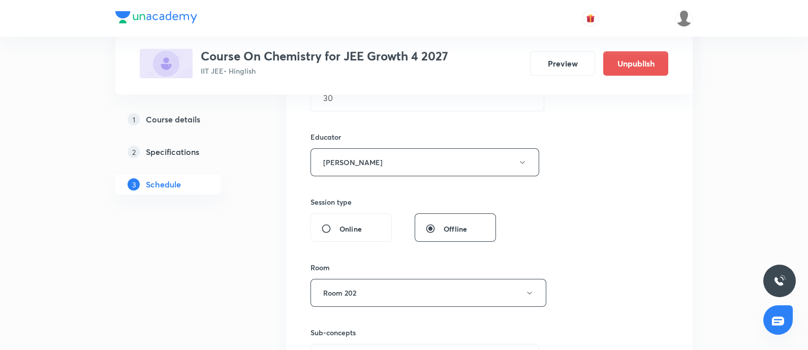
scroll to position [391, 0]
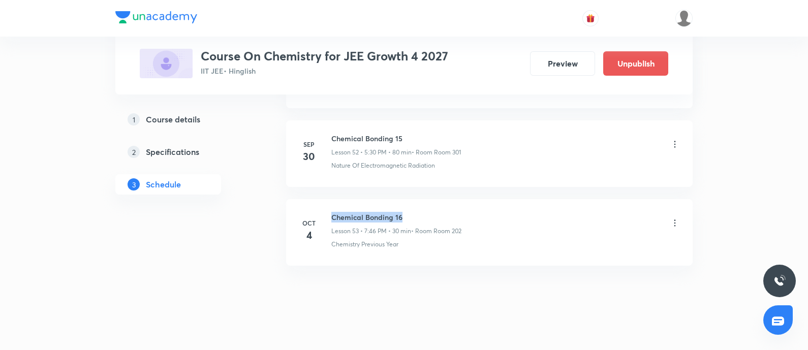
click at [521, 199] on li "Oct 4 Chemical Bonding 16 Lesson 53 • 7:46 PM • 30 min • Room Room 202 Chemistr…" at bounding box center [489, 232] width 407 height 67
